Goal: Task Accomplishment & Management: Use online tool/utility

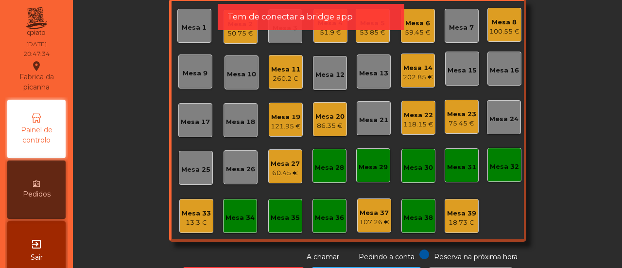
scroll to position [75, 0]
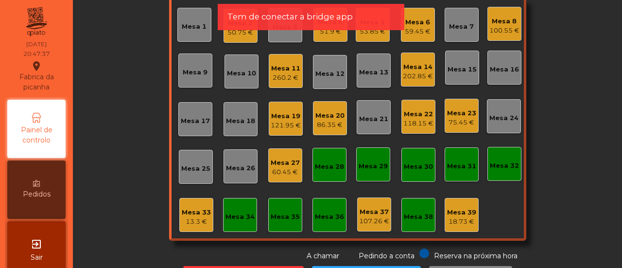
click at [192, 154] on div "Mesa 25" at bounding box center [196, 167] width 34 height 34
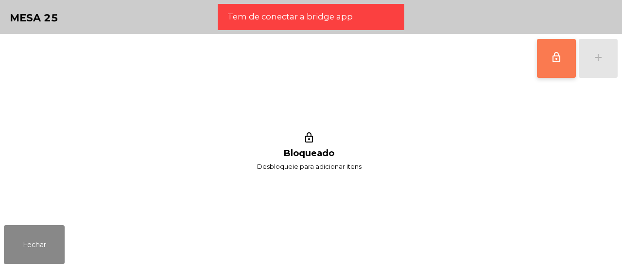
click at [557, 56] on span "lock_outline" at bounding box center [557, 58] width 12 height 12
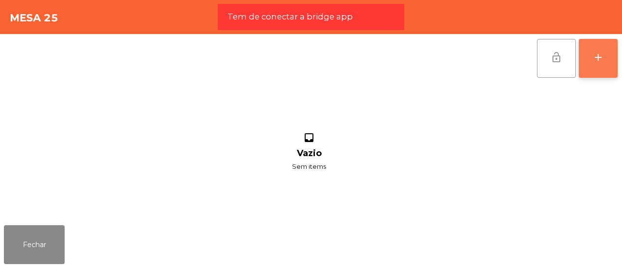
click at [603, 60] on div "add" at bounding box center [599, 58] width 12 height 12
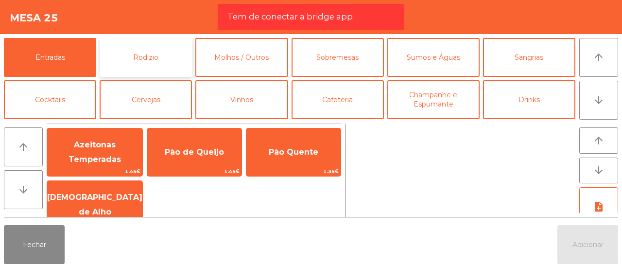
click at [160, 52] on button "Rodizio" at bounding box center [146, 57] width 92 height 39
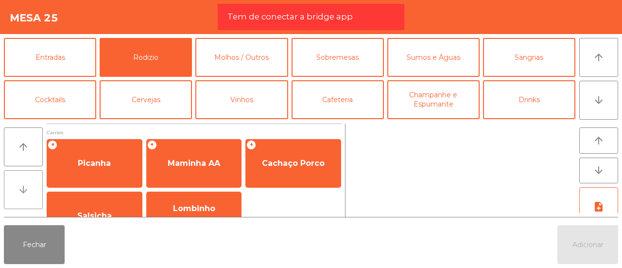
click at [27, 197] on button "arrow_downward" at bounding box center [23, 189] width 39 height 39
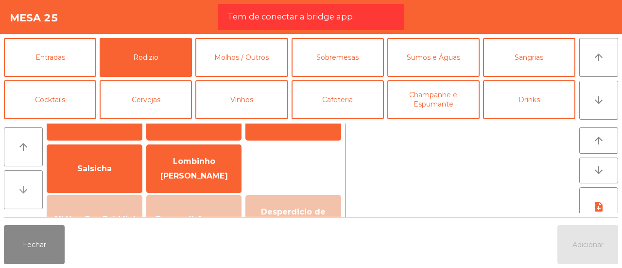
click at [27, 197] on button "arrow_downward" at bounding box center [23, 189] width 39 height 39
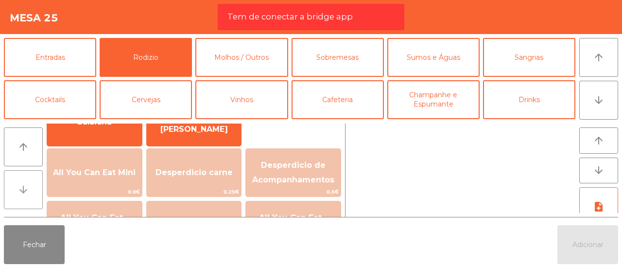
click at [27, 197] on button "arrow_downward" at bounding box center [23, 189] width 39 height 39
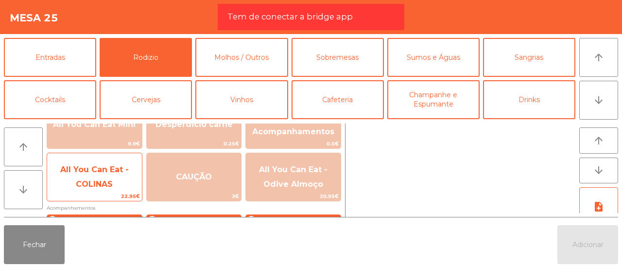
click at [80, 187] on span "All You Can Eat - COLINAS" at bounding box center [94, 177] width 69 height 24
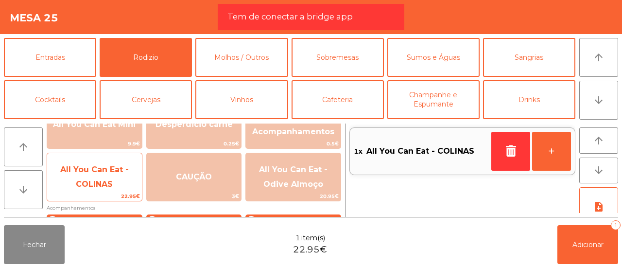
click at [80, 187] on span "All You Can Eat - COLINAS" at bounding box center [94, 177] width 69 height 24
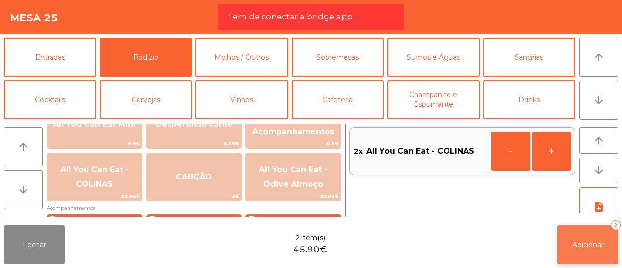
click at [567, 246] on button "Adicionar 2" at bounding box center [588, 244] width 61 height 39
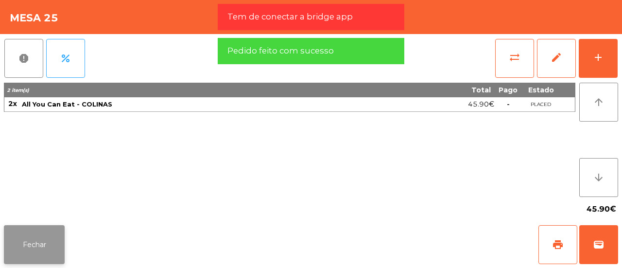
click at [59, 253] on button "Fechar" at bounding box center [34, 244] width 61 height 39
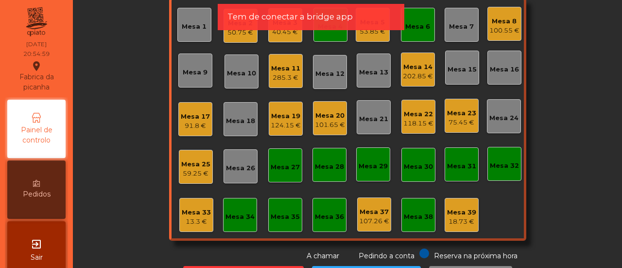
click at [59, 253] on div "exit_to_app Sair" at bounding box center [36, 250] width 58 height 58
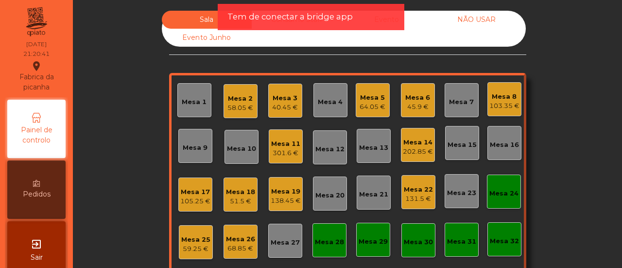
click at [339, 185] on div "Mesa 20" at bounding box center [330, 193] width 34 height 34
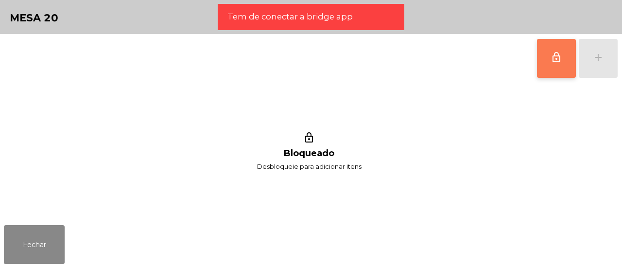
click at [556, 50] on button "lock_outline" at bounding box center [556, 58] width 39 height 39
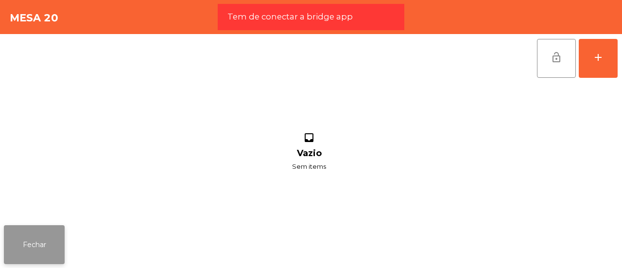
click at [21, 257] on button "Fechar" at bounding box center [34, 244] width 61 height 39
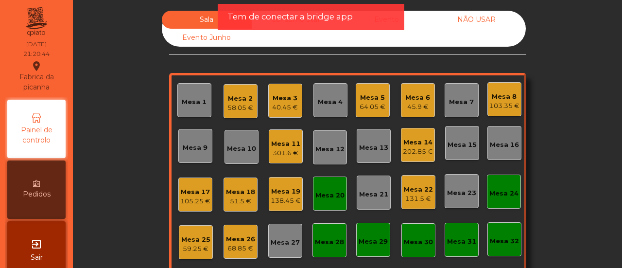
click at [237, 243] on div "Mesa 26" at bounding box center [240, 239] width 29 height 10
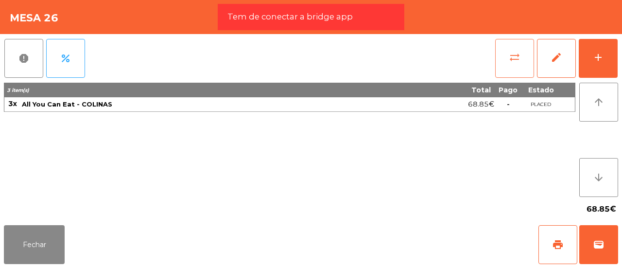
click at [497, 63] on button "sync_alt" at bounding box center [514, 58] width 39 height 39
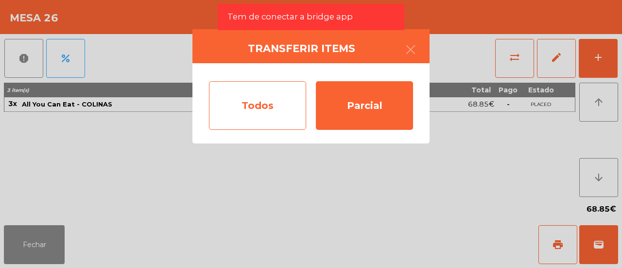
click at [287, 105] on div "Todos" at bounding box center [257, 105] width 97 height 49
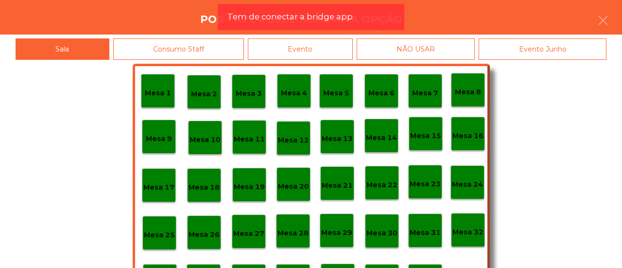
click at [292, 189] on p "Mesa 20" at bounding box center [293, 186] width 31 height 11
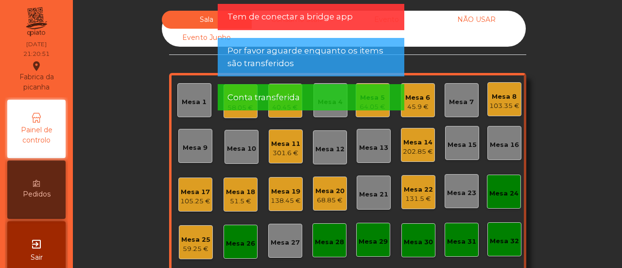
click at [244, 235] on div "Mesa 26" at bounding box center [240, 242] width 29 height 14
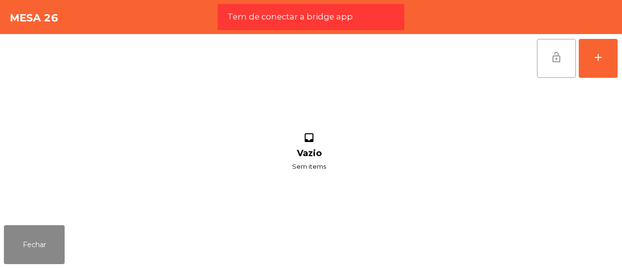
click at [552, 59] on span "lock_open" at bounding box center [557, 58] width 12 height 12
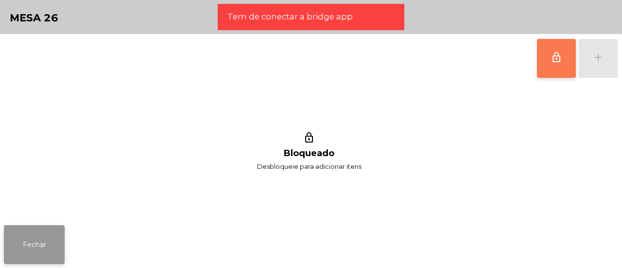
click at [26, 237] on button "Fechar" at bounding box center [34, 244] width 61 height 39
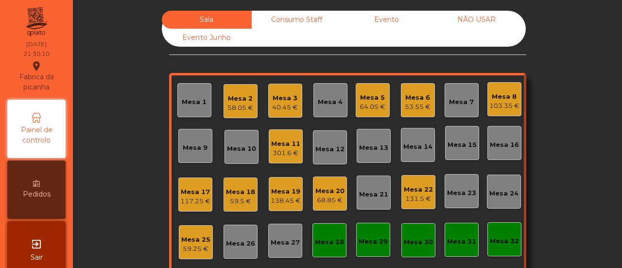
click at [410, 194] on div "131.5 €" at bounding box center [418, 199] width 29 height 10
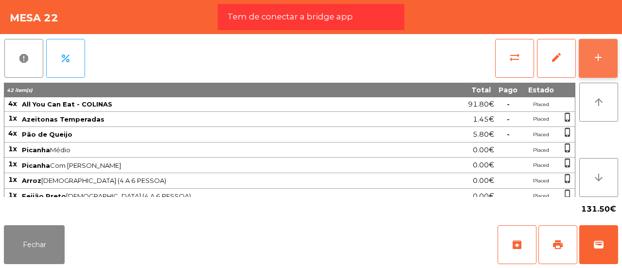
click at [599, 59] on div "add" at bounding box center [599, 58] width 12 height 12
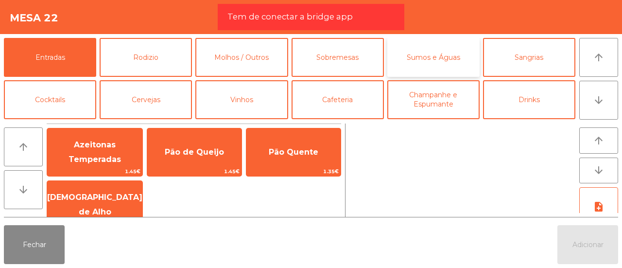
click at [441, 60] on button "Sumos e Águas" at bounding box center [433, 57] width 92 height 39
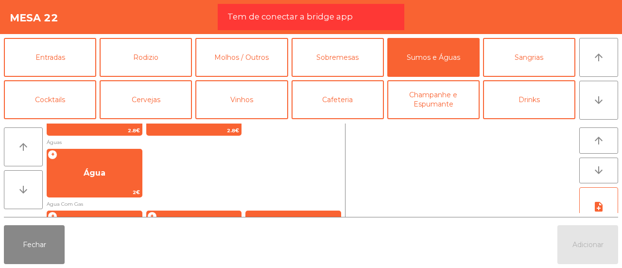
scroll to position [313, 0]
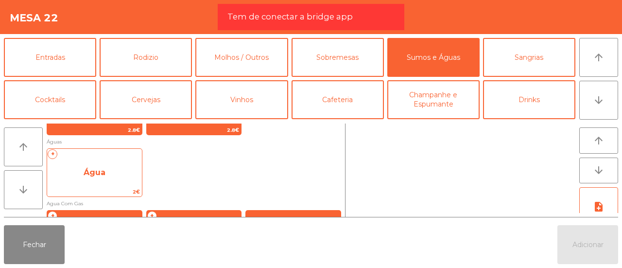
click at [140, 179] on span "Água" at bounding box center [94, 172] width 95 height 26
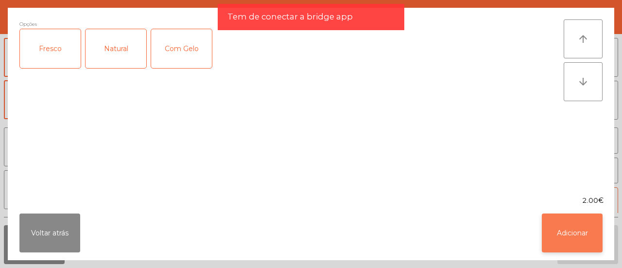
click at [586, 244] on button "Adicionar" at bounding box center [572, 232] width 61 height 39
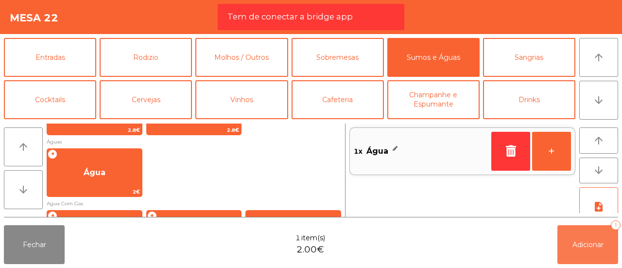
click at [586, 244] on span "Adicionar" at bounding box center [588, 244] width 31 height 9
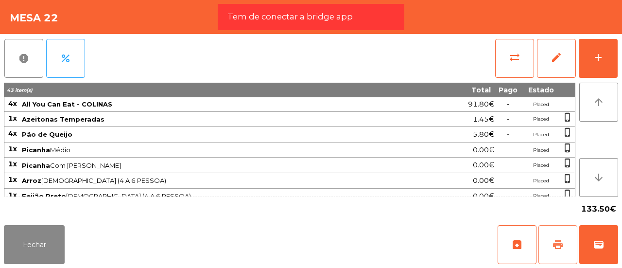
click at [563, 244] on span "print" at bounding box center [558, 245] width 12 height 12
click at [520, 47] on button "sync_alt" at bounding box center [514, 58] width 39 height 39
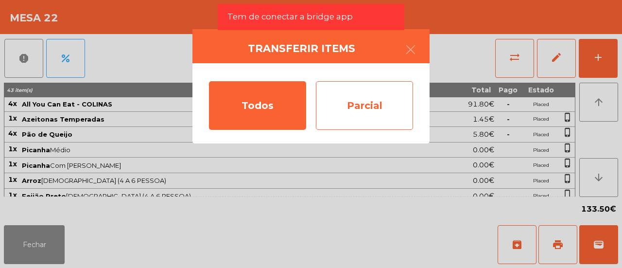
click at [357, 99] on div "Parcial" at bounding box center [364, 105] width 97 height 49
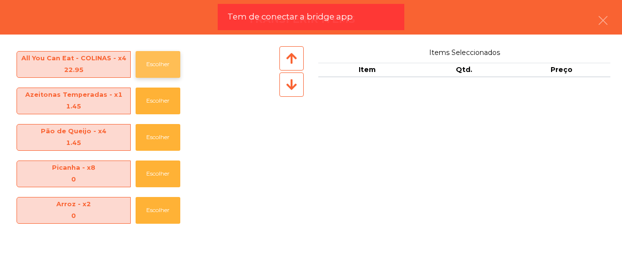
click at [142, 70] on button "Escolher" at bounding box center [158, 64] width 45 height 27
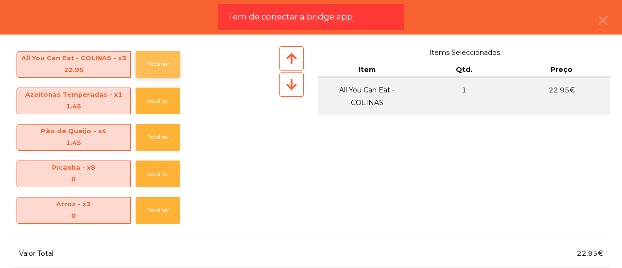
click at [142, 70] on button "Escolher" at bounding box center [158, 64] width 45 height 27
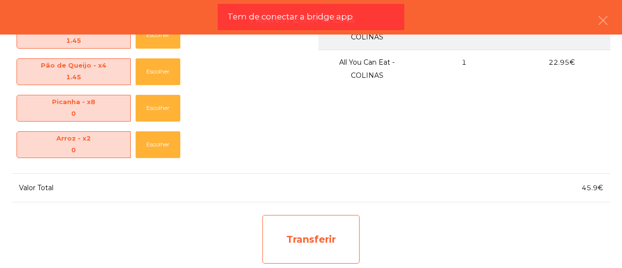
click at [303, 236] on div "Transferir" at bounding box center [311, 239] width 97 height 49
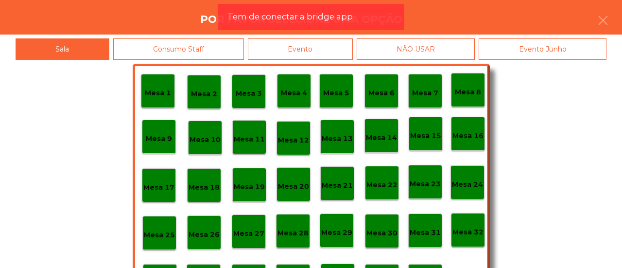
scroll to position [46, 0]
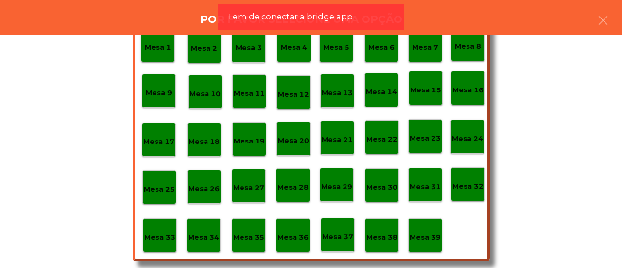
click at [336, 234] on p "Mesa 37" at bounding box center [337, 236] width 31 height 11
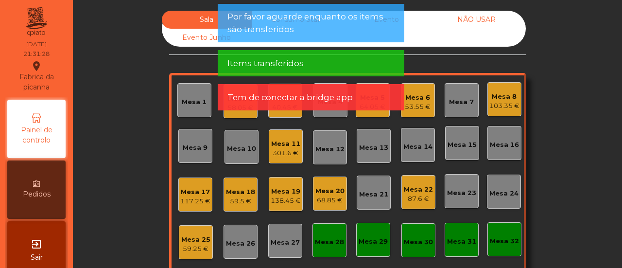
click at [422, 192] on div "Mesa 22" at bounding box center [418, 190] width 29 height 10
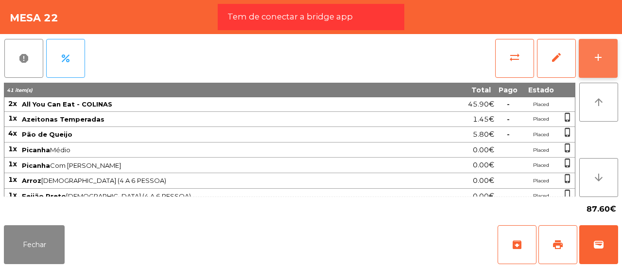
click at [614, 41] on button "add" at bounding box center [598, 58] width 39 height 39
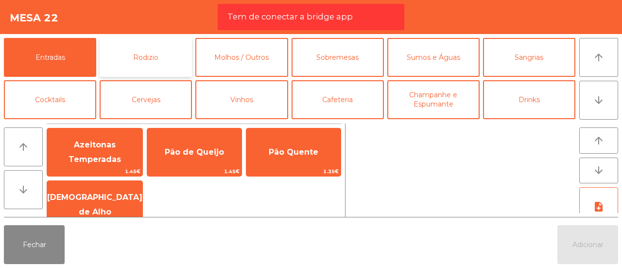
click at [135, 66] on button "Rodizio" at bounding box center [146, 57] width 92 height 39
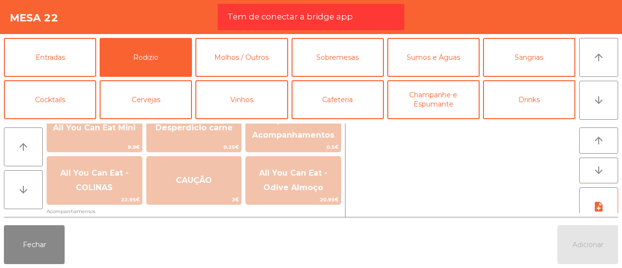
scroll to position [139, 0]
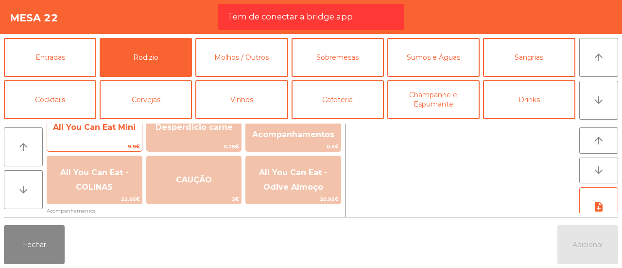
click at [101, 130] on span "All You Can Eat Mini" at bounding box center [94, 127] width 83 height 9
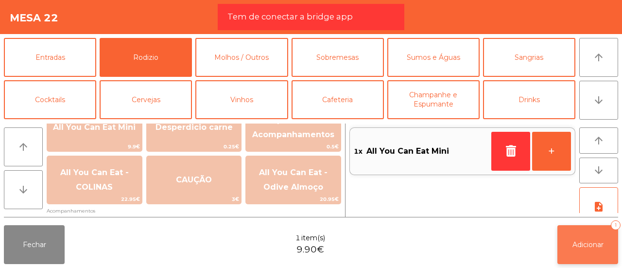
click at [610, 226] on button "Adicionar 1" at bounding box center [588, 244] width 61 height 39
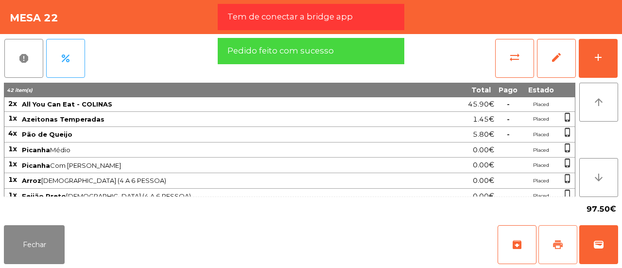
click at [561, 241] on span "print" at bounding box center [558, 245] width 12 height 12
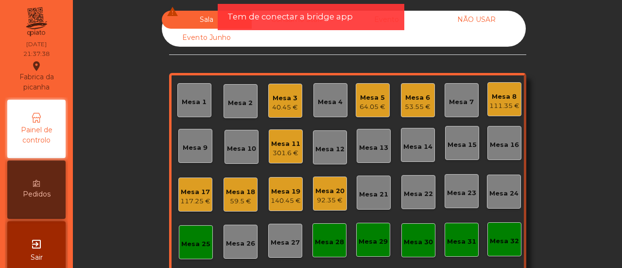
click at [239, 185] on div "Mesa 18 59.5 €" at bounding box center [240, 194] width 29 height 23
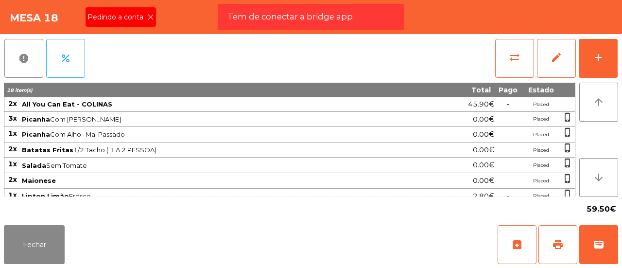
click at [151, 16] on icon at bounding box center [150, 17] width 7 height 7
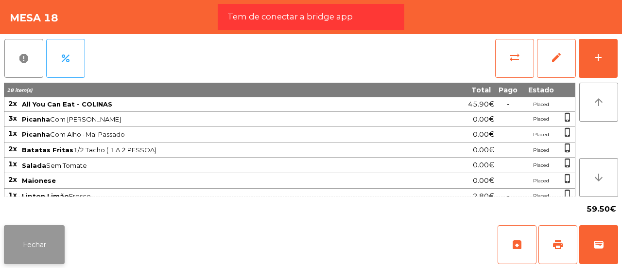
click at [43, 234] on button "Fechar" at bounding box center [34, 244] width 61 height 39
